Goal: Task Accomplishment & Management: Use online tool/utility

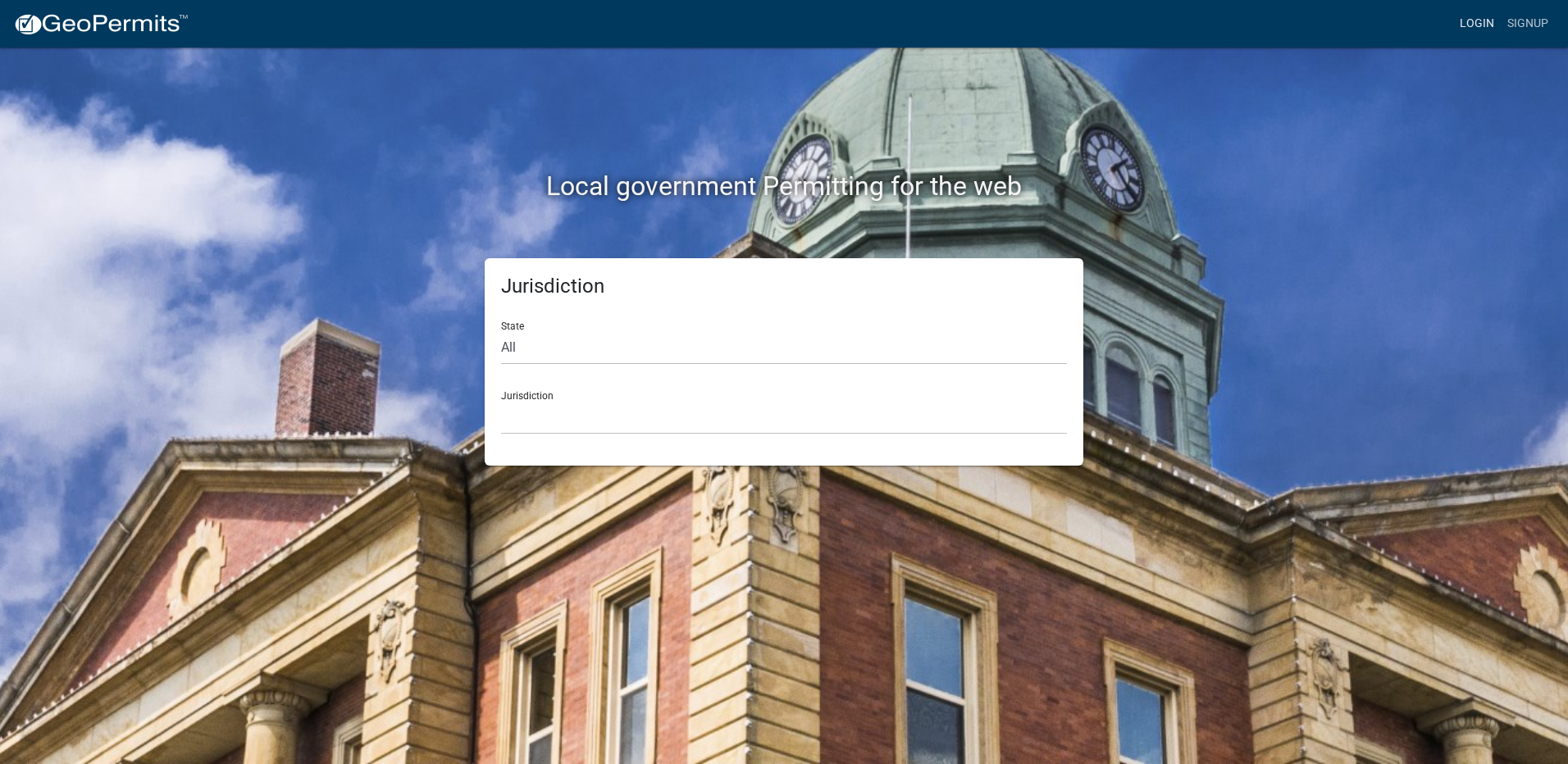
click at [1480, 20] on link "Login" at bounding box center [1477, 24] width 47 height 31
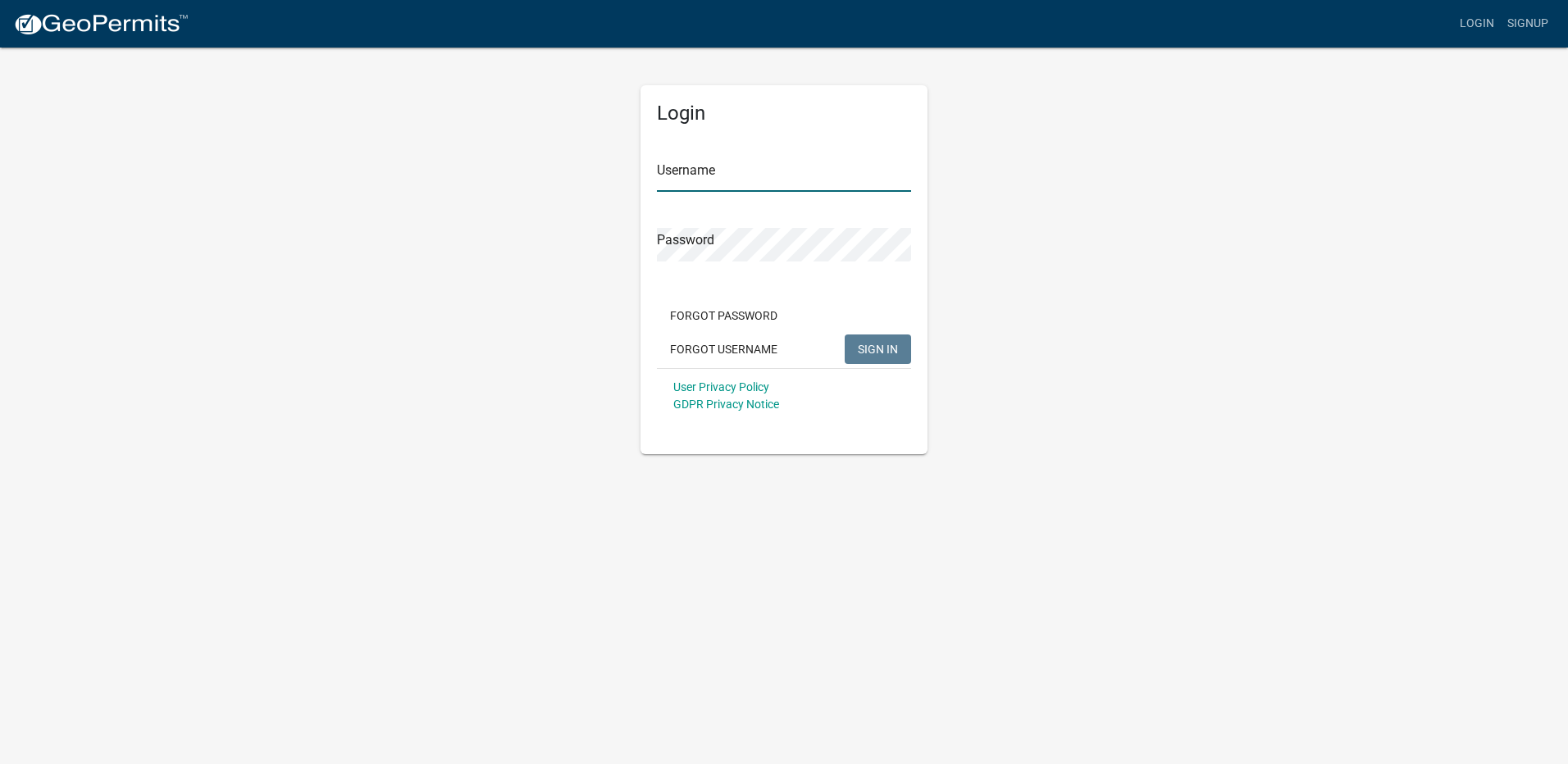
type input "Maeser Plumbing"
click at [889, 353] on span "SIGN IN" at bounding box center [878, 348] width 40 height 13
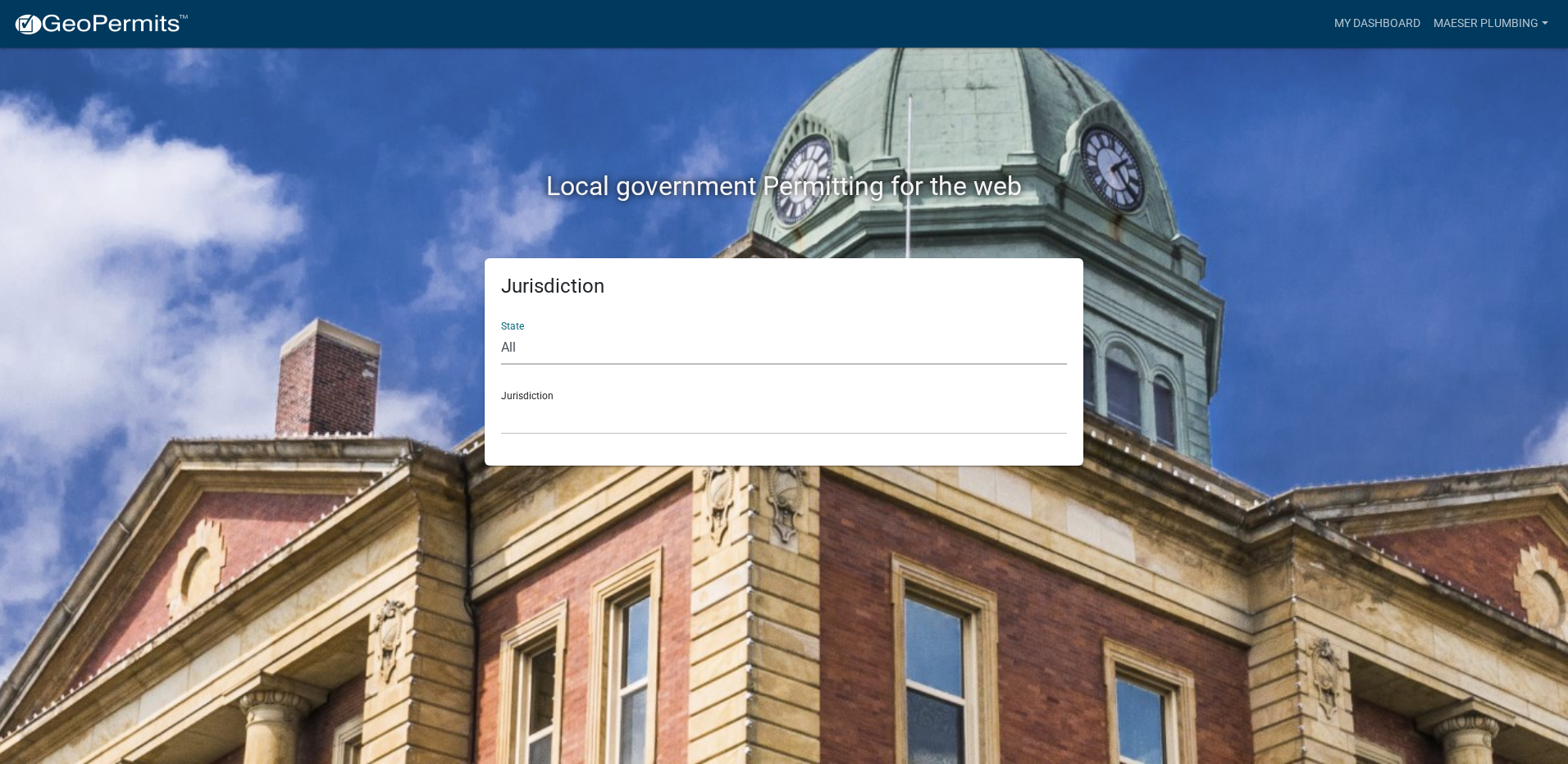
click at [557, 346] on select "All [US_STATE] [US_STATE] [US_STATE] [US_STATE] [US_STATE] [US_STATE] [US_STATE…" at bounding box center [784, 348] width 566 height 33
select select "[US_STATE]"
click at [501, 331] on select "All [US_STATE] [US_STATE] [US_STATE] [US_STATE] [US_STATE] [US_STATE] [US_STATE…" at bounding box center [784, 348] width 566 height 33
click at [545, 419] on select "City of [GEOGRAPHIC_DATA], [US_STATE] City of [GEOGRAPHIC_DATA], [US_STATE] Cit…" at bounding box center [784, 417] width 566 height 33
